Goal: Transaction & Acquisition: Purchase product/service

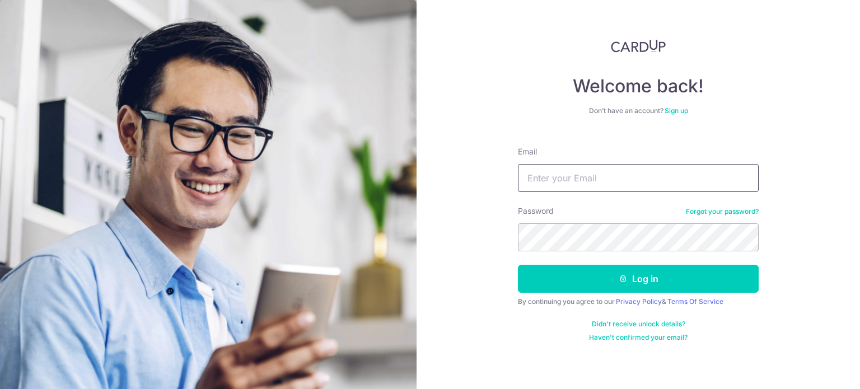
click at [582, 186] on input "Email" at bounding box center [638, 178] width 241 height 28
type input "[EMAIL_ADDRESS][DOMAIN_NAME]"
click at [518, 265] on button "Log in" at bounding box center [638, 279] width 241 height 28
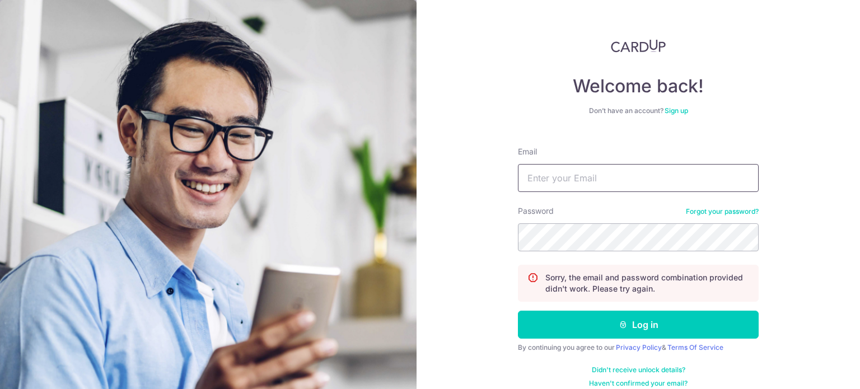
click at [575, 180] on input "Email" at bounding box center [638, 178] width 241 height 28
type input "[EMAIL_ADDRESS][DOMAIN_NAME]"
click at [518, 311] on button "Log in" at bounding box center [638, 325] width 241 height 28
click at [587, 174] on input "Email" at bounding box center [638, 178] width 241 height 28
type input "[EMAIL_ADDRESS][DOMAIN_NAME]"
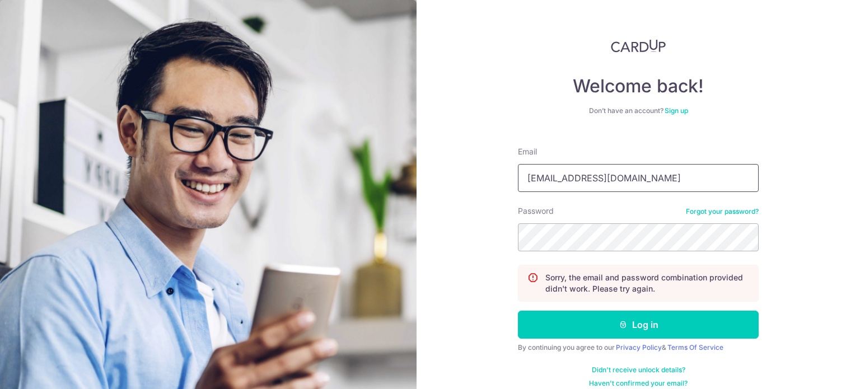
click at [563, 179] on input "[EMAIL_ADDRESS][DOMAIN_NAME]" at bounding box center [638, 178] width 241 height 28
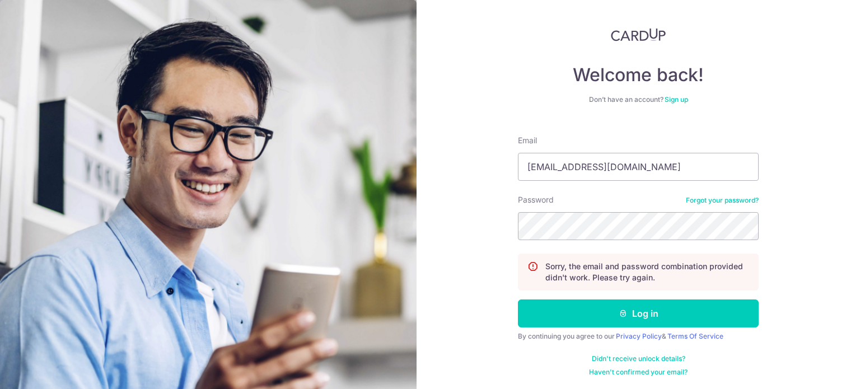
click at [690, 199] on link "Forgot your password?" at bounding box center [722, 200] width 73 height 9
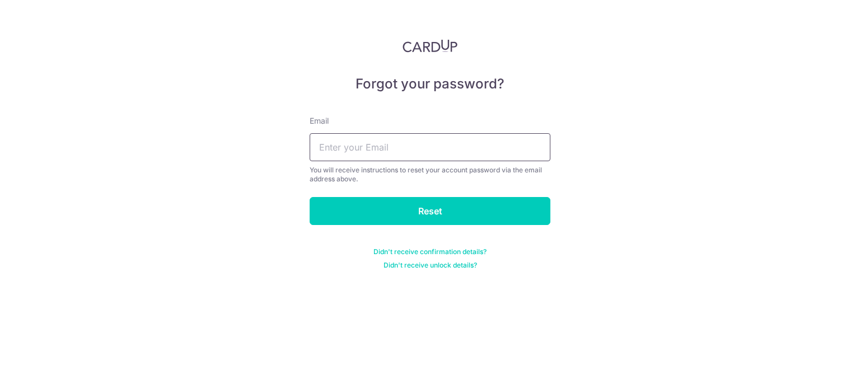
click at [412, 153] on input "text" at bounding box center [430, 147] width 241 height 28
type input "[EMAIL_ADDRESS][DOMAIN_NAME]"
click at [391, 226] on form "Email ycreativespecials@gmail.com You will receive instructions to reset your a…" at bounding box center [430, 186] width 241 height 168
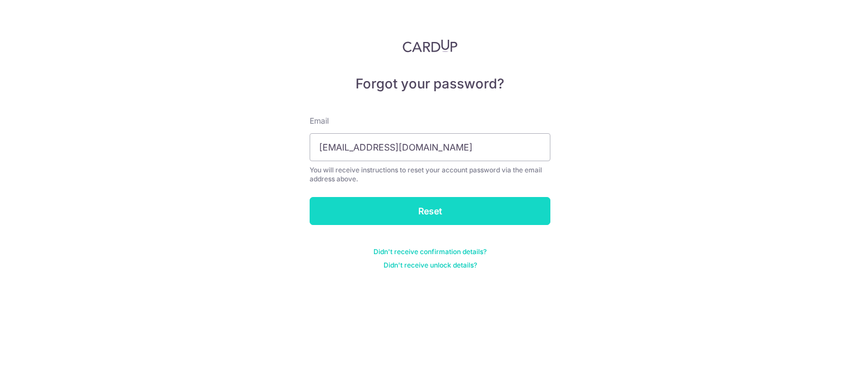
click at [378, 215] on input "Reset" at bounding box center [430, 211] width 241 height 28
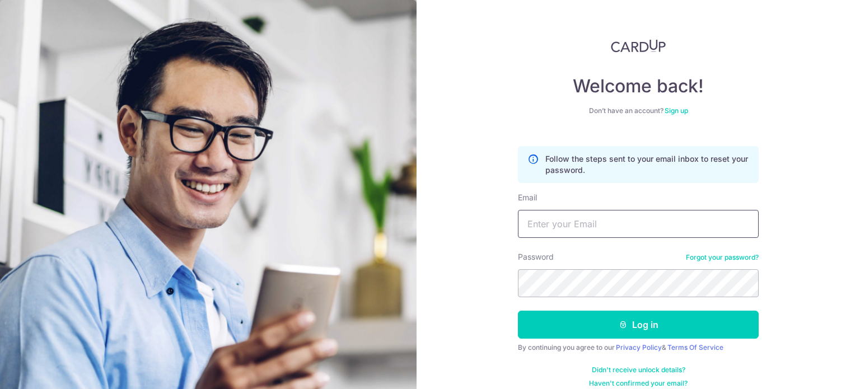
click at [560, 213] on input "Email" at bounding box center [638, 224] width 241 height 28
click at [734, 256] on link "Forgot your password?" at bounding box center [722, 257] width 73 height 9
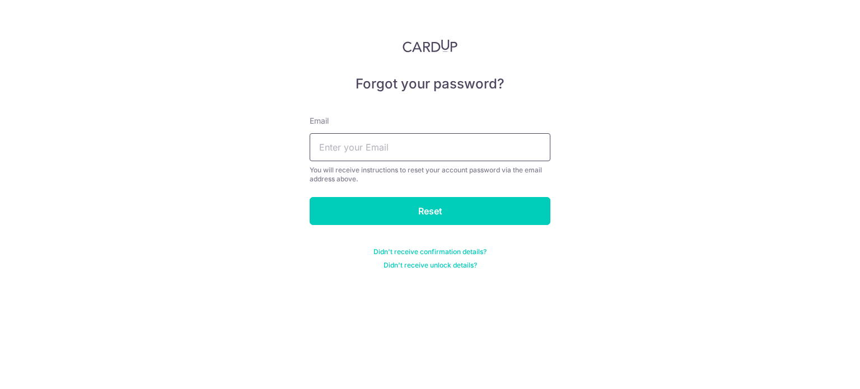
click at [392, 146] on input "text" at bounding box center [430, 147] width 241 height 28
type input "ycreativespecials@gmail.com"
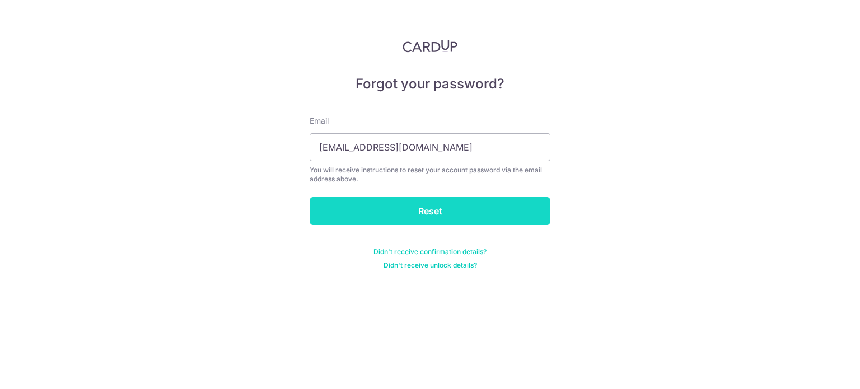
click at [385, 208] on input "Reset" at bounding box center [430, 211] width 241 height 28
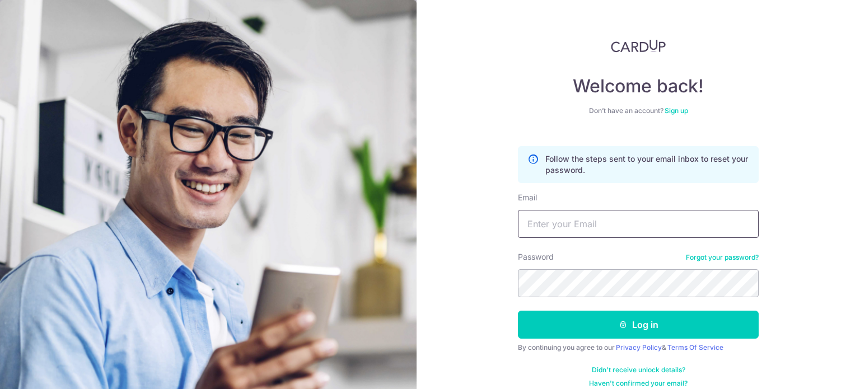
click at [605, 221] on input "Email" at bounding box center [638, 224] width 241 height 28
type input "[EMAIL_ADDRESS][DOMAIN_NAME]"
click at [518, 311] on button "Log in" at bounding box center [638, 325] width 241 height 28
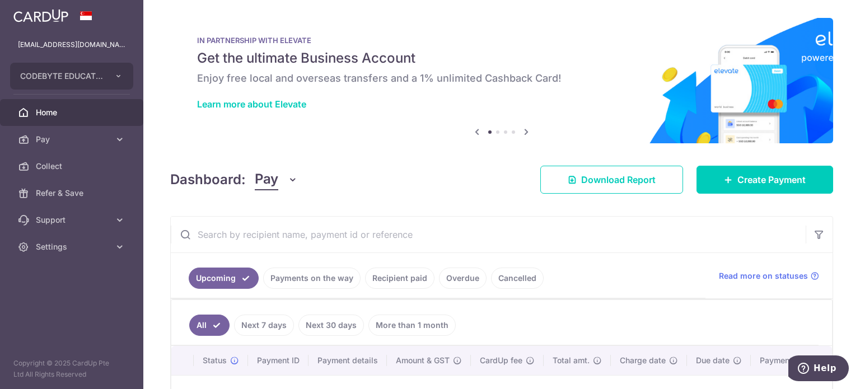
scroll to position [156, 0]
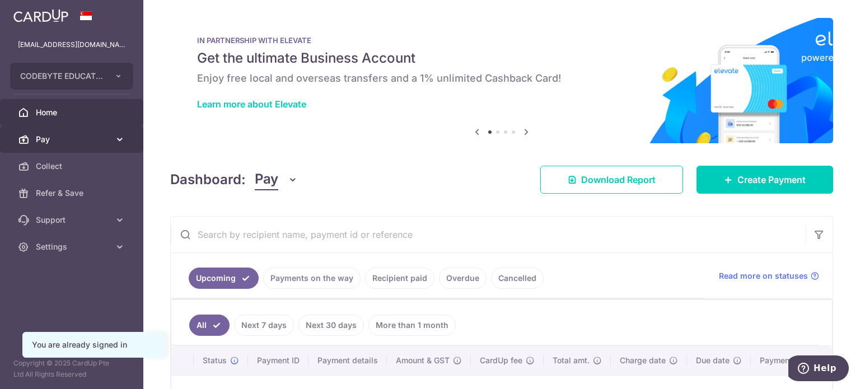
click at [107, 129] on link "Pay" at bounding box center [71, 139] width 143 height 27
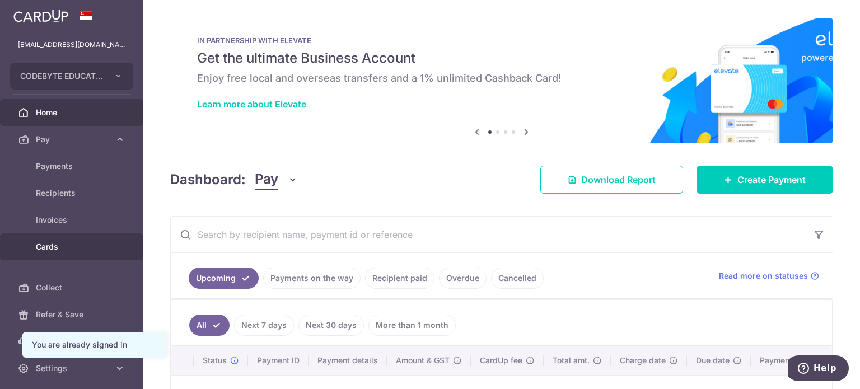
click at [69, 241] on span "Cards" at bounding box center [73, 246] width 74 height 11
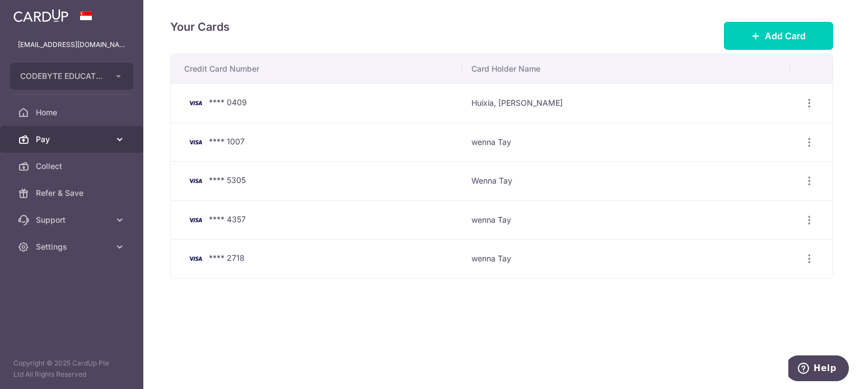
click at [58, 144] on span "Pay" at bounding box center [73, 139] width 74 height 11
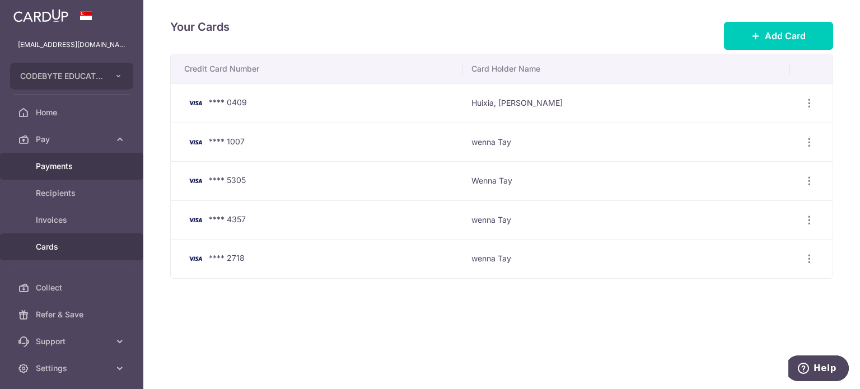
click at [62, 161] on span "Payments" at bounding box center [73, 166] width 74 height 11
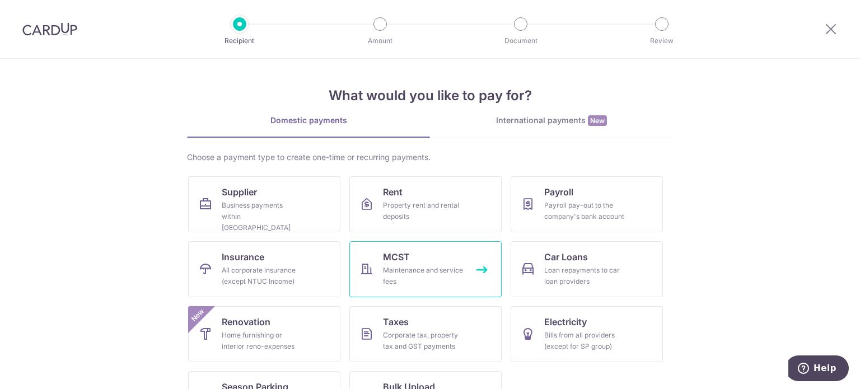
scroll to position [46, 0]
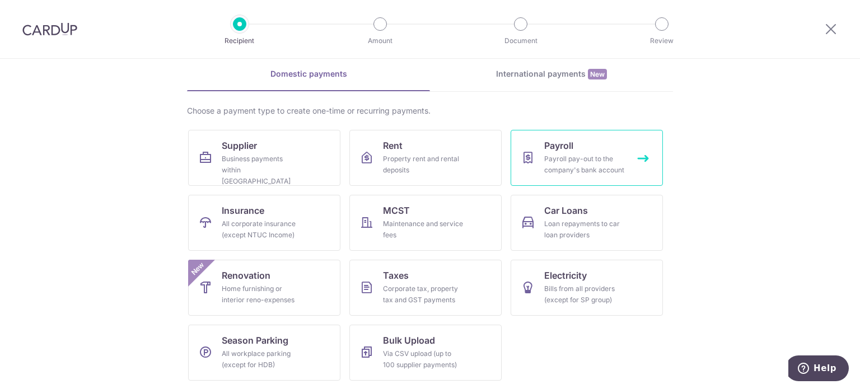
click at [600, 165] on div "Payroll pay-out to the company's bank account" at bounding box center [584, 164] width 81 height 22
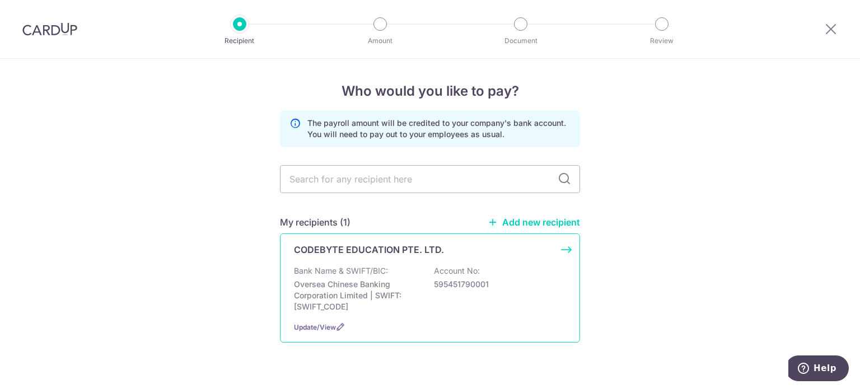
click at [356, 260] on div "CODEBYTE EDUCATION PTE. LTD. Bank Name & SWIFT/BIC: Oversea Chinese Banking Cor…" at bounding box center [430, 287] width 300 height 109
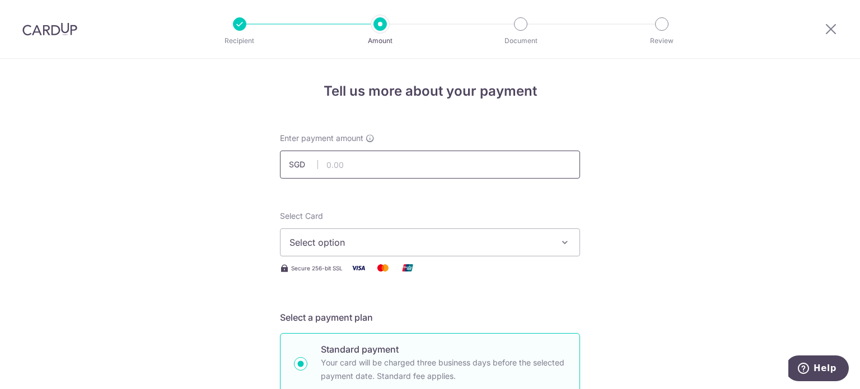
click at [352, 171] on input "text" at bounding box center [430, 165] width 300 height 28
type input "10,000.00"
click at [345, 245] on span "Select option" at bounding box center [419, 242] width 261 height 13
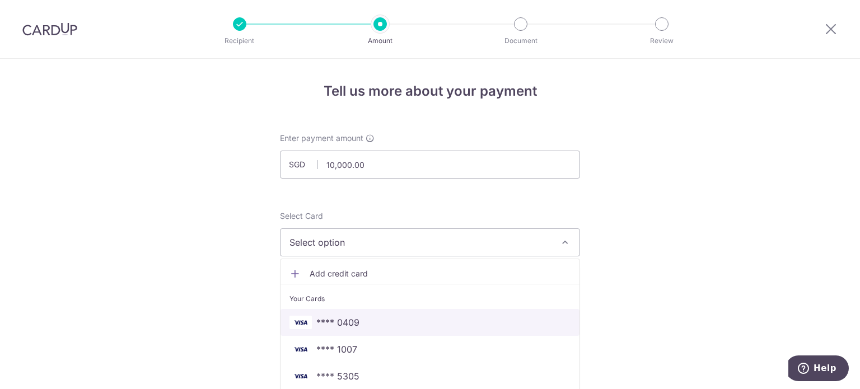
click at [329, 325] on span "**** 0409" at bounding box center [337, 322] width 43 height 13
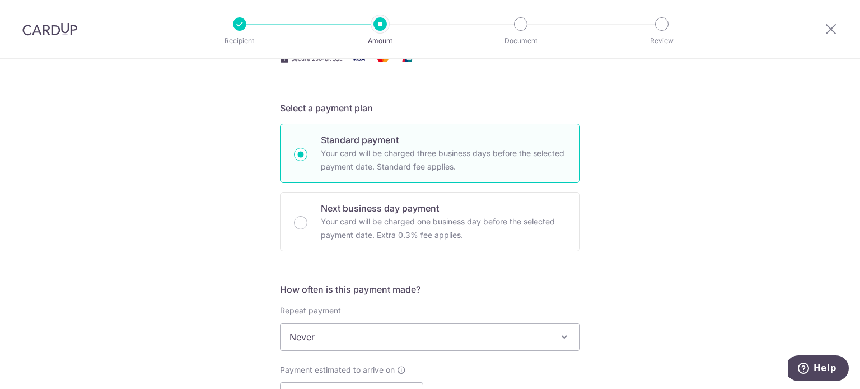
scroll to position [272, 0]
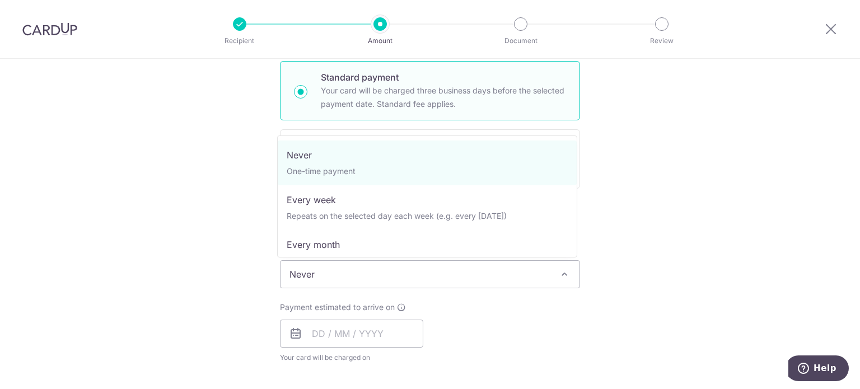
click at [319, 272] on span "Never" at bounding box center [429, 274] width 299 height 27
select select "3"
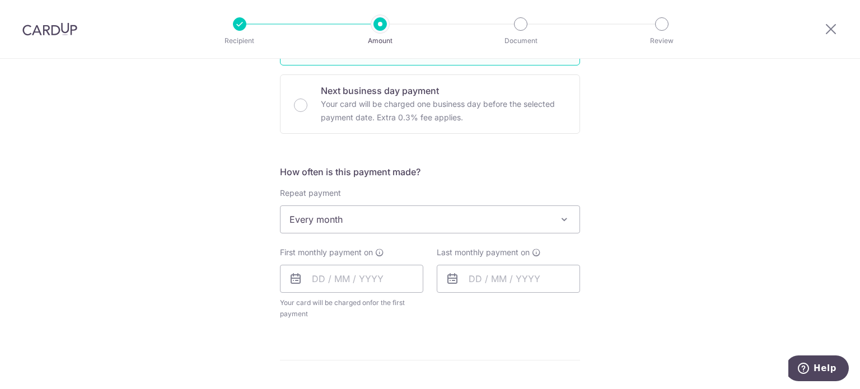
scroll to position [327, 0]
click at [359, 276] on input "text" at bounding box center [351, 278] width 143 height 28
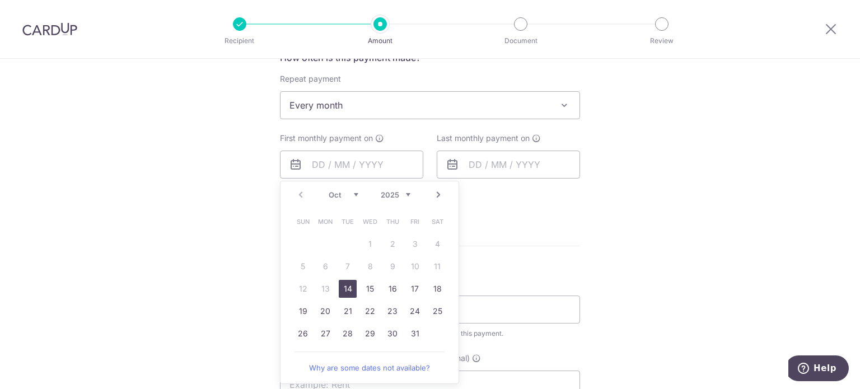
click at [341, 288] on link "14" at bounding box center [348, 289] width 18 height 18
type input "14/10/2025"
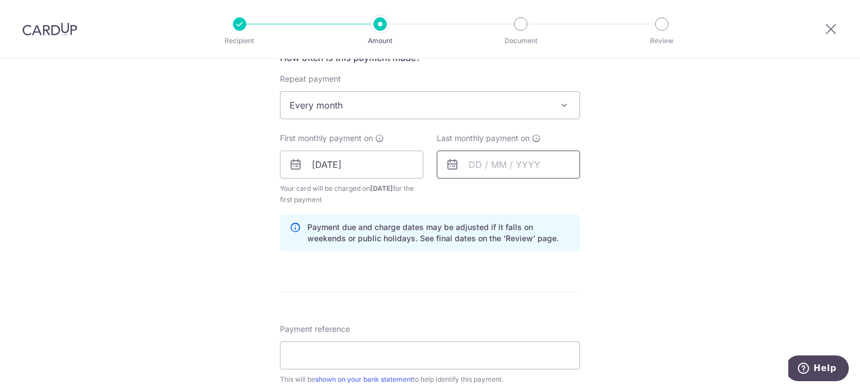
click at [475, 162] on input "text" at bounding box center [508, 165] width 143 height 28
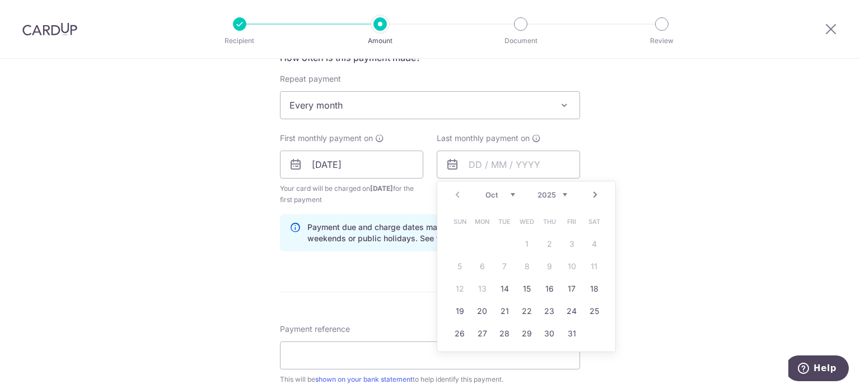
click at [593, 193] on link "Next" at bounding box center [594, 194] width 13 height 13
click at [524, 290] on link "14" at bounding box center [527, 289] width 18 height 18
type input "14/01/2026"
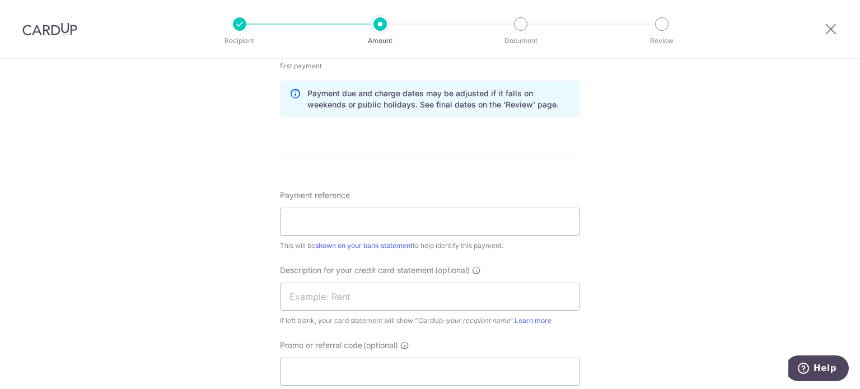
scroll to position [589, 0]
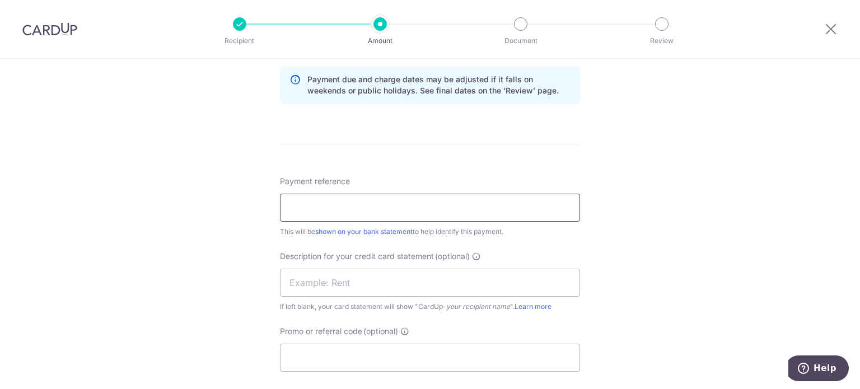
click at [428, 205] on input "Payment reference" at bounding box center [430, 208] width 300 height 28
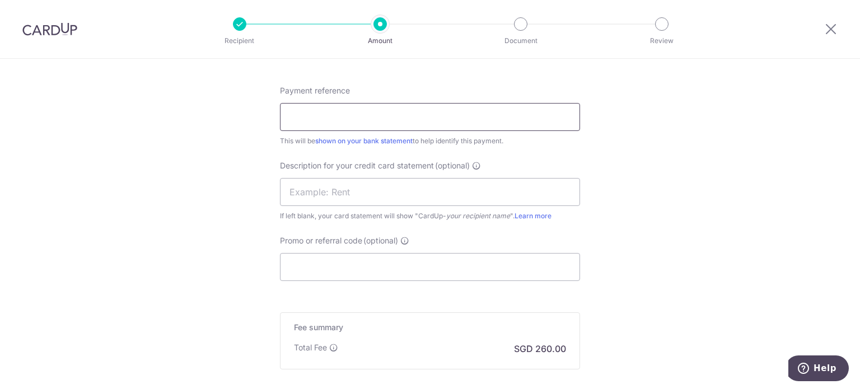
scroll to position [674, 0]
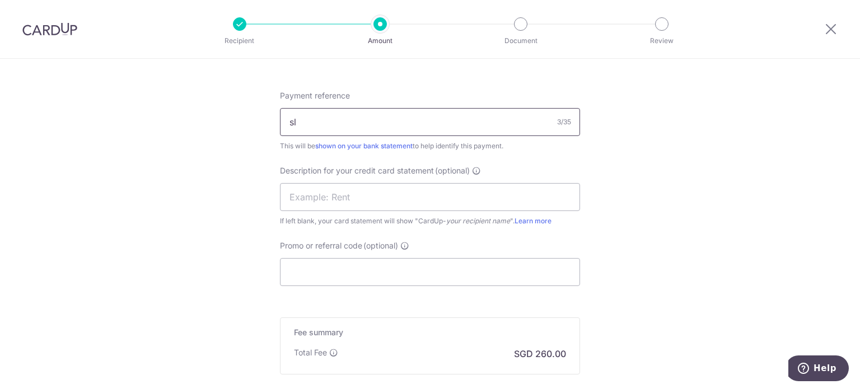
type input "s"
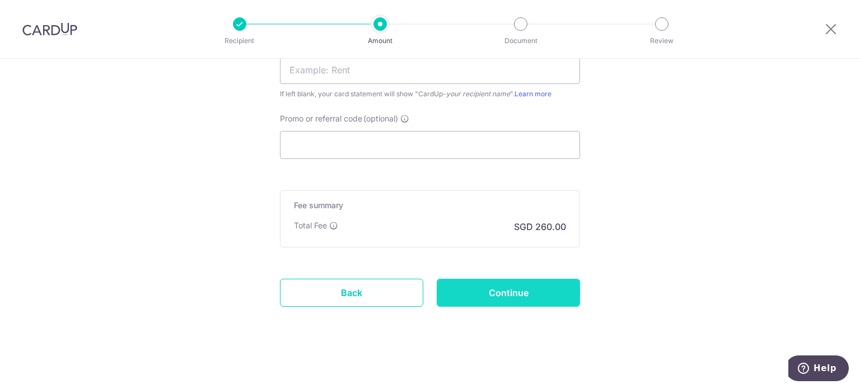
type input "salary"
drag, startPoint x: 475, startPoint y: 289, endPoint x: 394, endPoint y: 201, distance: 120.0
click at [405, 134] on input "Promo or referral code (optional)" at bounding box center [430, 145] width 300 height 28
paste input "BREC179"
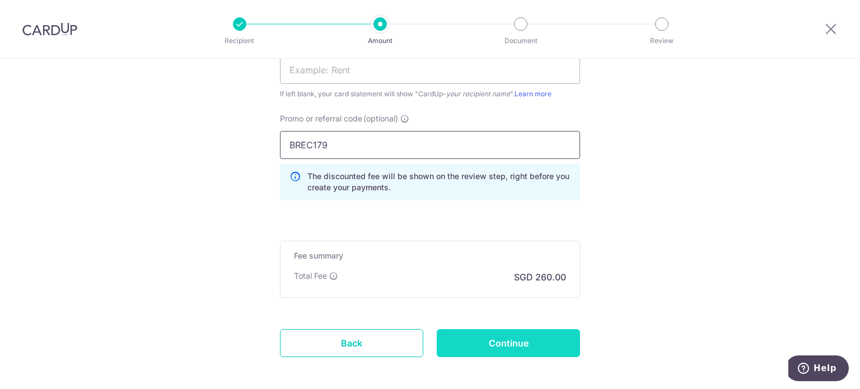
type input "BREC179"
click at [466, 330] on input "Continue" at bounding box center [508, 343] width 143 height 28
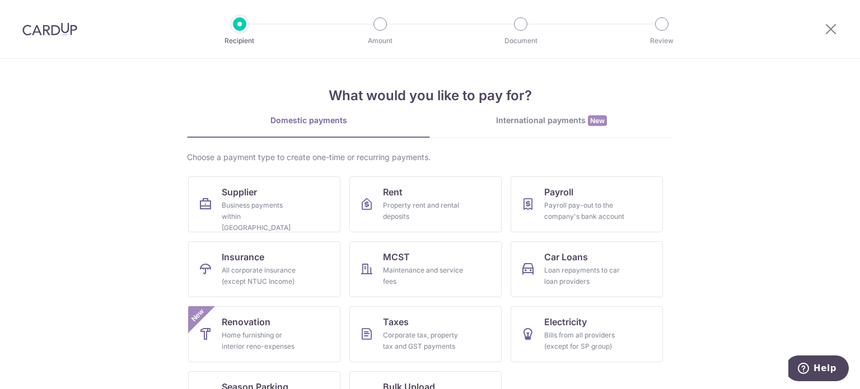
scroll to position [46, 0]
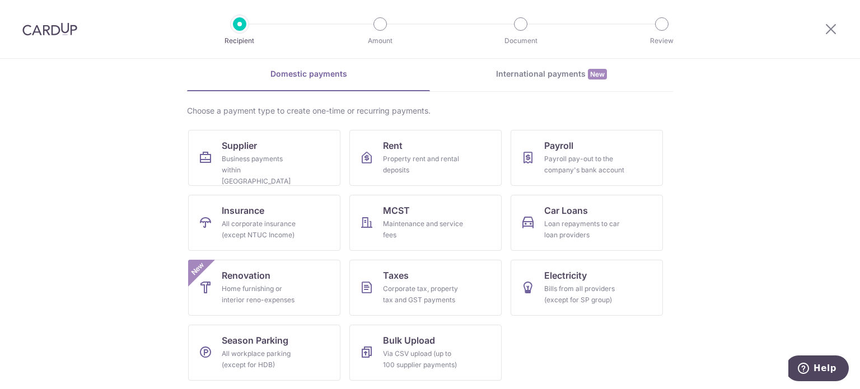
click at [355, 102] on div "Domestic payments International payments New Choose a payment type to create on…" at bounding box center [430, 228] width 486 height 321
click at [262, 157] on div "Business payments within Singapore" at bounding box center [262, 170] width 81 height 34
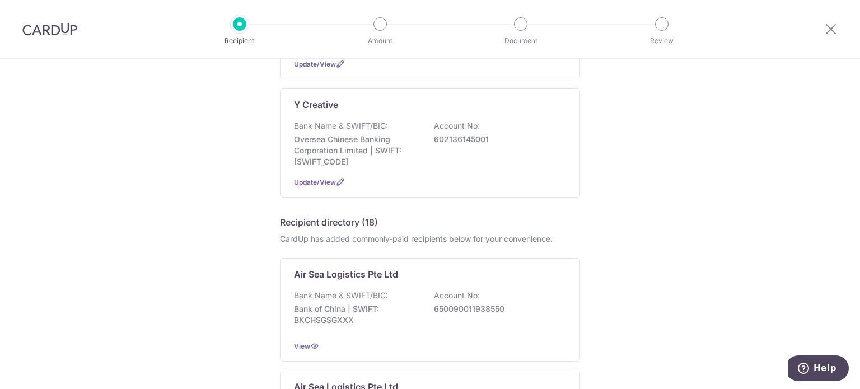
scroll to position [502, 0]
click at [62, 38] on div at bounding box center [50, 29] width 100 height 58
click at [54, 34] on img at bounding box center [49, 28] width 55 height 13
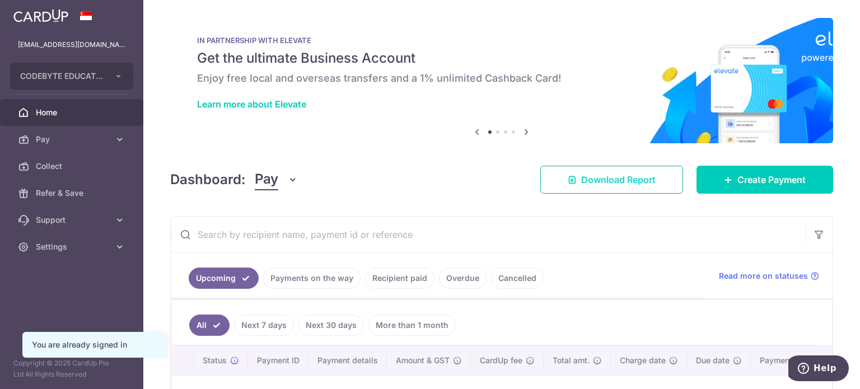
scroll to position [48, 0]
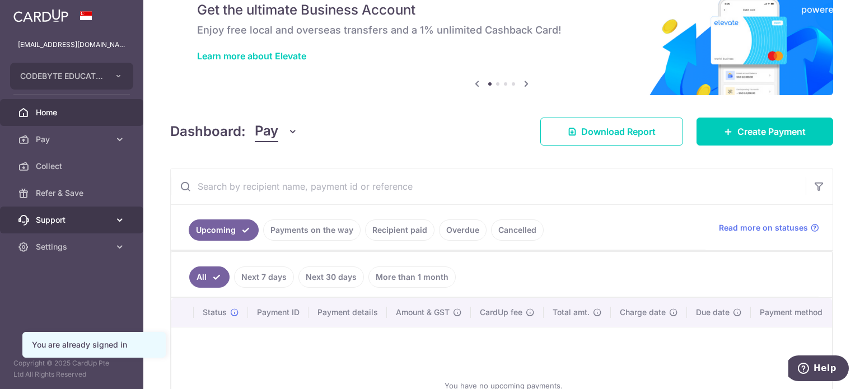
click at [49, 218] on span "Support" at bounding box center [73, 219] width 74 height 11
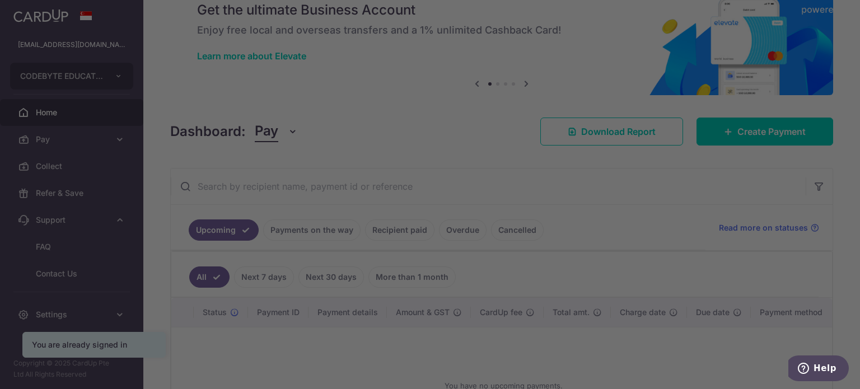
click at [67, 306] on div at bounding box center [434, 196] width 868 height 393
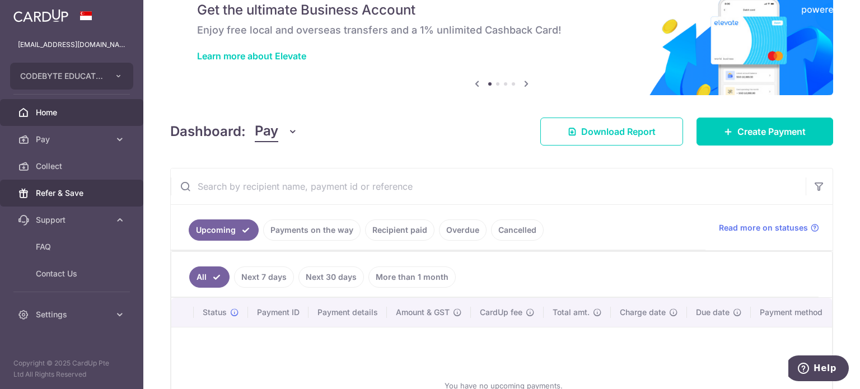
click at [62, 189] on span "Refer & Save" at bounding box center [73, 193] width 74 height 11
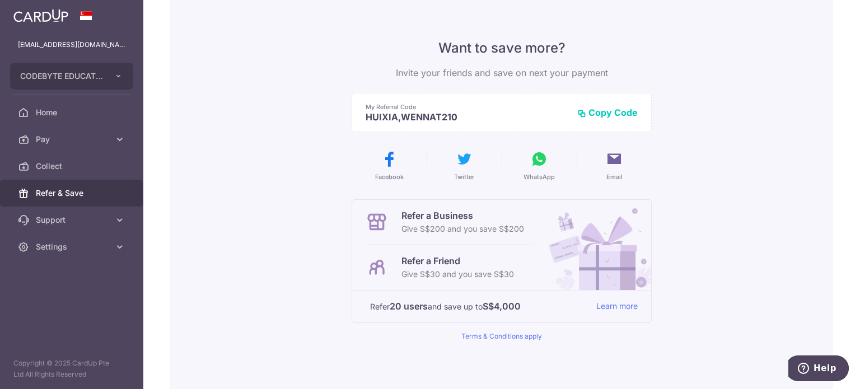
scroll to position [69, 0]
click at [600, 109] on button "Copy Code" at bounding box center [607, 111] width 60 height 11
click at [611, 161] on icon at bounding box center [614, 158] width 18 height 18
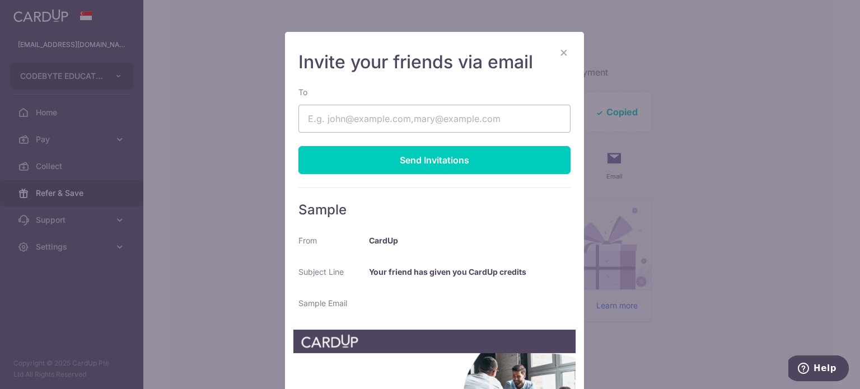
click at [561, 54] on button "×" at bounding box center [563, 51] width 13 height 13
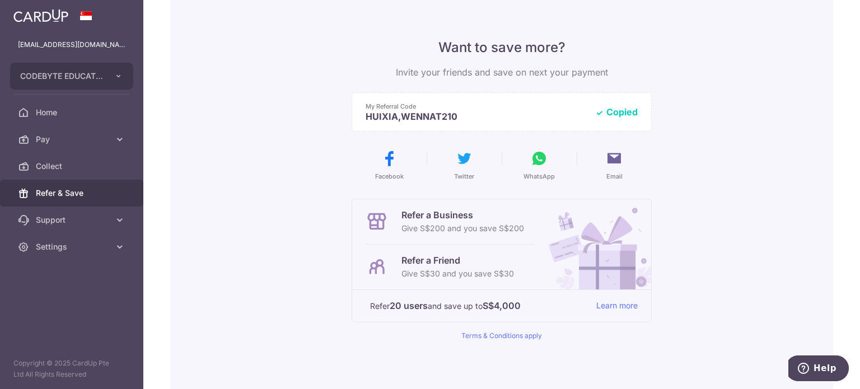
click at [536, 154] on icon at bounding box center [539, 158] width 18 height 18
click at [610, 109] on button "Copied" at bounding box center [616, 111] width 43 height 11
click at [65, 250] on span "Settings" at bounding box center [73, 246] width 74 height 11
click at [46, 297] on span "Logout" at bounding box center [73, 300] width 74 height 11
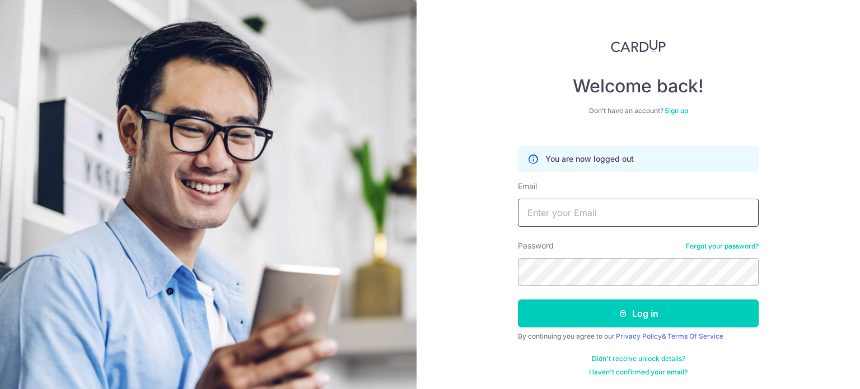
click at [625, 207] on input "Email" at bounding box center [638, 213] width 241 height 28
click at [672, 106] on link "Sign up" at bounding box center [676, 110] width 24 height 8
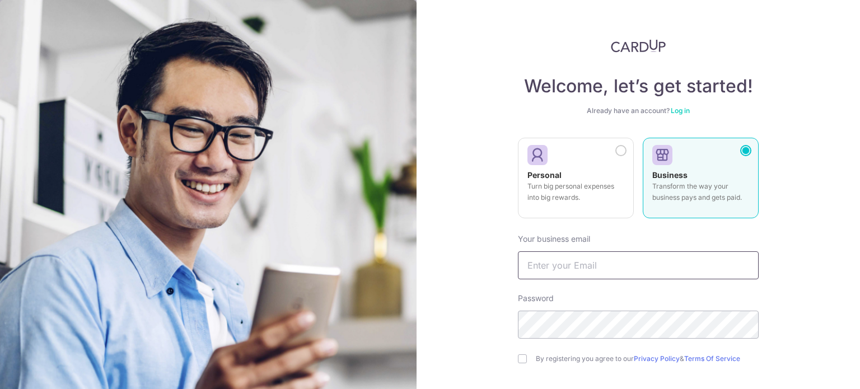
click at [583, 252] on input "text" at bounding box center [638, 265] width 241 height 28
type input "[EMAIL_ADDRESS][DOMAIN_NAME]"
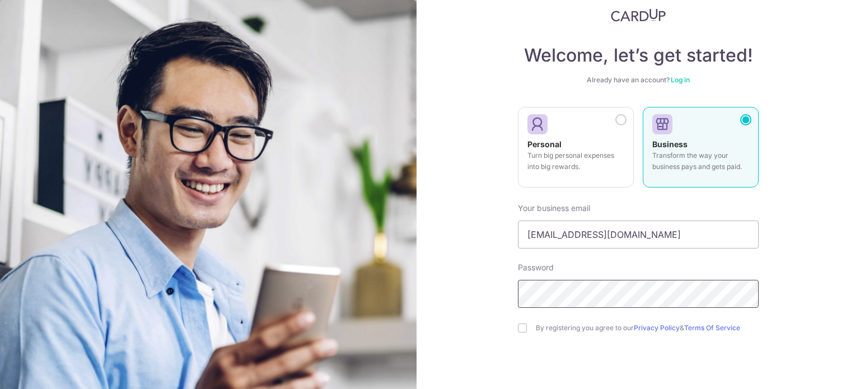
scroll to position [31, 0]
click at [518, 326] on input "checkbox" at bounding box center [522, 327] width 9 height 9
checkbox input "true"
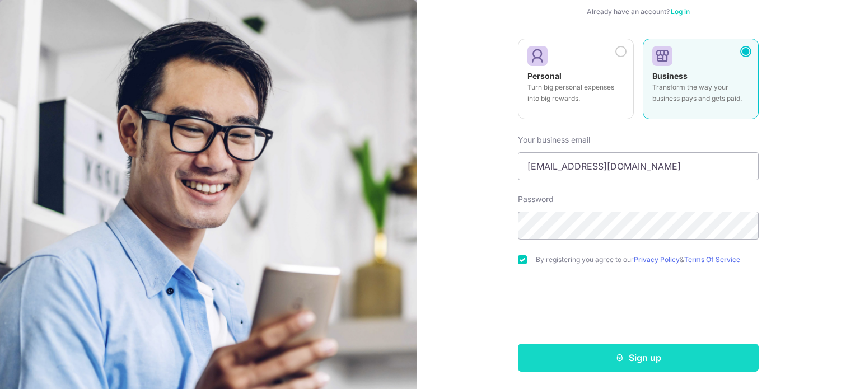
click at [597, 356] on button "Sign up" at bounding box center [638, 358] width 241 height 28
